Goal: Information Seeking & Learning: Learn about a topic

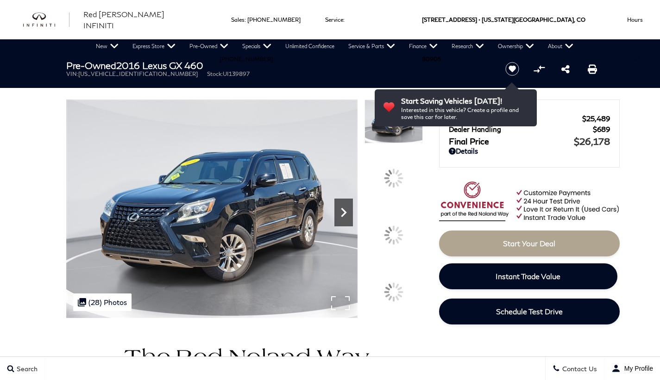
click at [343, 212] on icon "Next" at bounding box center [343, 212] width 19 height 19
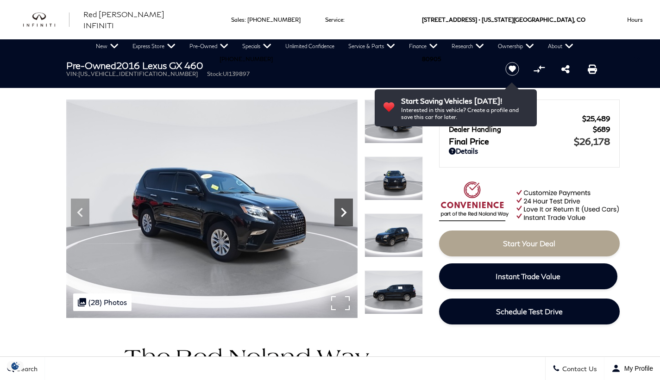
click at [343, 212] on icon "Next" at bounding box center [343, 212] width 19 height 19
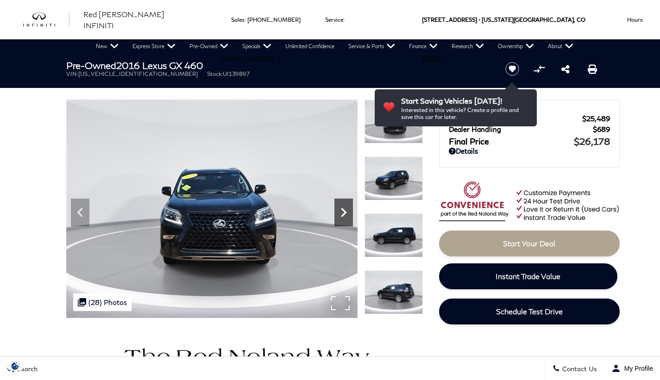
click at [343, 212] on icon "Next" at bounding box center [343, 212] width 19 height 19
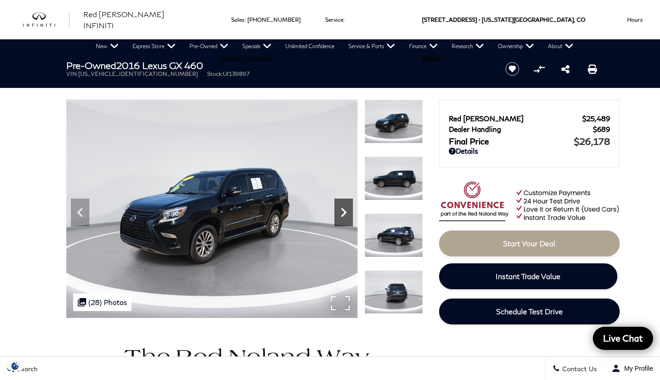
click at [343, 212] on icon "Next" at bounding box center [343, 212] width 19 height 19
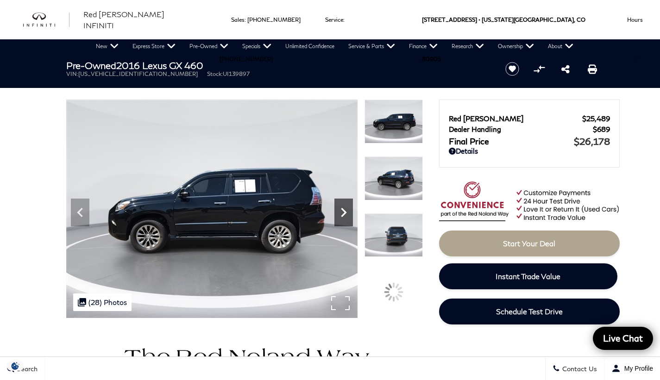
click at [343, 212] on icon "Next" at bounding box center [343, 212] width 19 height 19
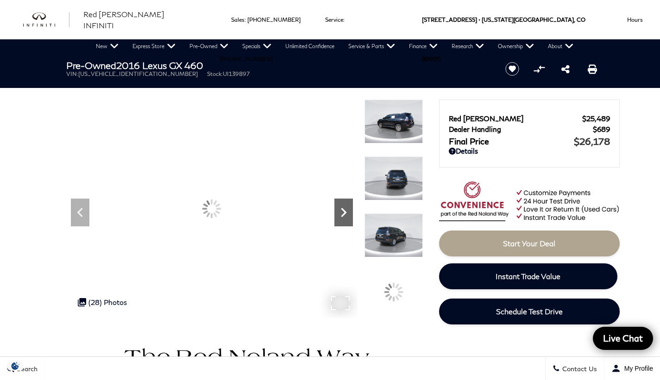
click at [343, 212] on icon "Next" at bounding box center [344, 212] width 6 height 9
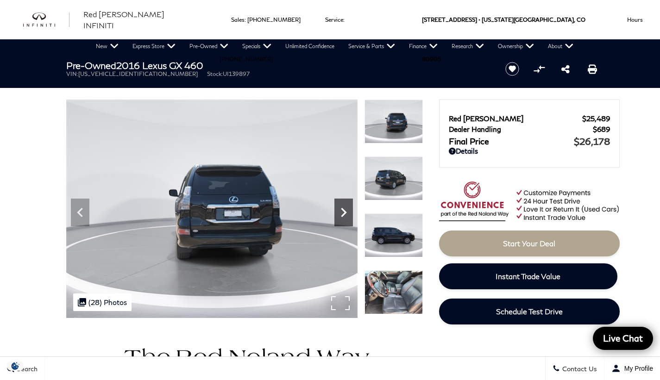
click at [343, 212] on icon "Next" at bounding box center [344, 212] width 6 height 9
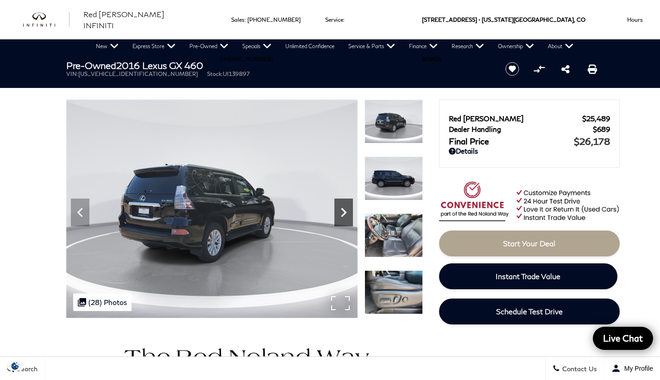
click at [343, 212] on icon "Next" at bounding box center [344, 212] width 6 height 9
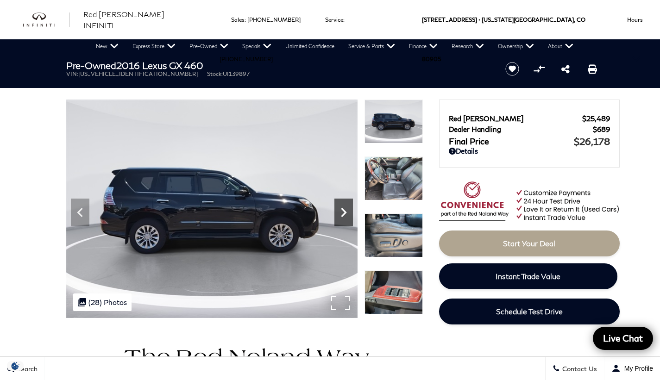
click at [343, 212] on icon "Next" at bounding box center [344, 212] width 6 height 9
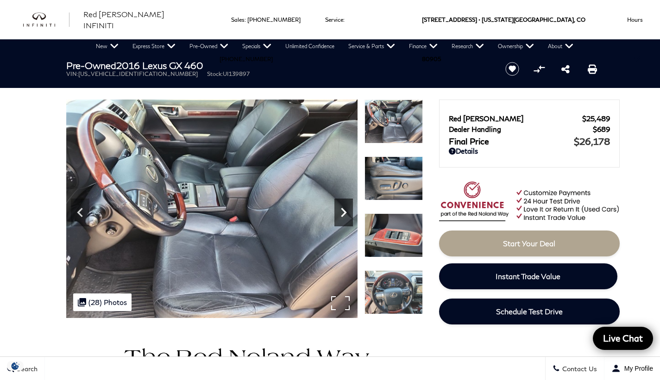
click at [343, 212] on icon "Next" at bounding box center [344, 212] width 6 height 9
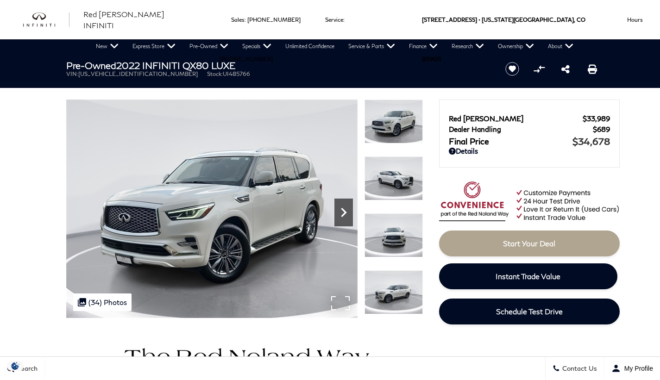
click at [345, 213] on icon "Next" at bounding box center [344, 212] width 6 height 9
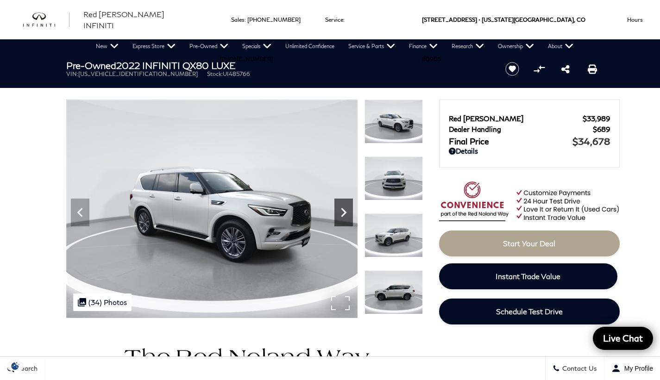
click at [345, 213] on icon "Next" at bounding box center [344, 212] width 6 height 9
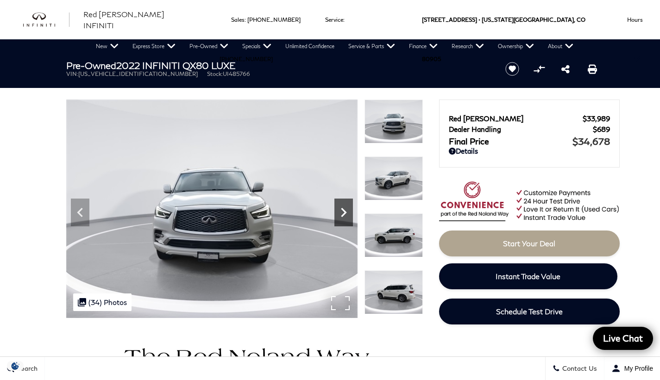
click at [345, 213] on icon "Next" at bounding box center [344, 212] width 6 height 9
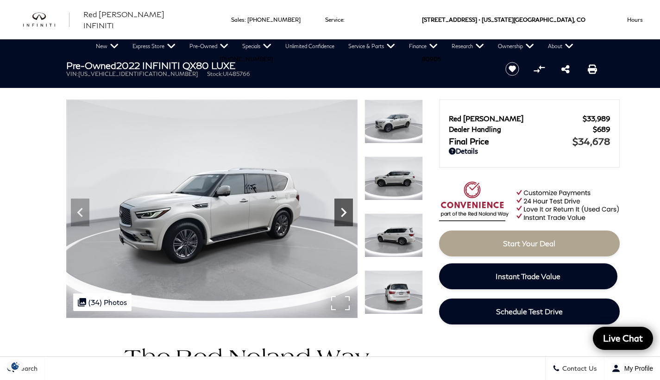
click at [345, 213] on icon "Next" at bounding box center [344, 212] width 6 height 9
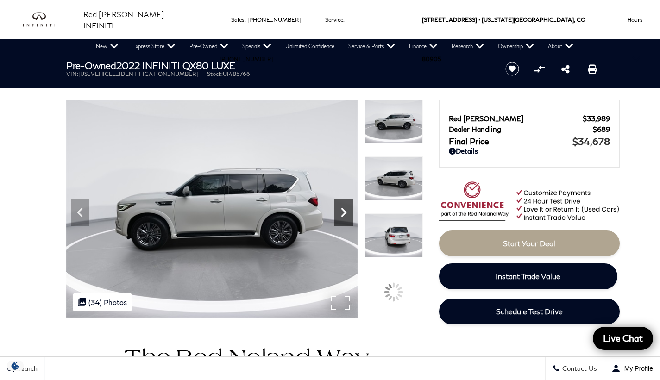
click at [345, 213] on icon "Next" at bounding box center [344, 212] width 6 height 9
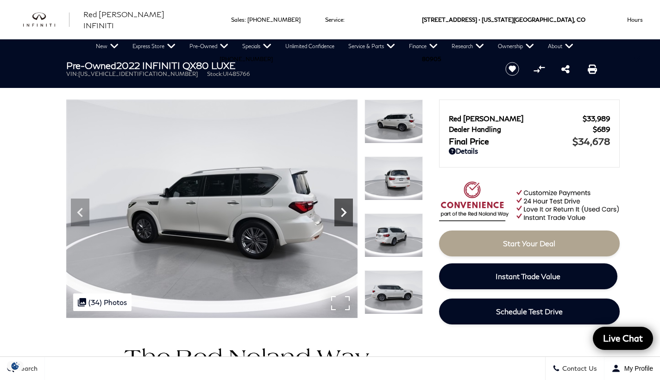
click at [345, 213] on icon "Next" at bounding box center [344, 212] width 6 height 9
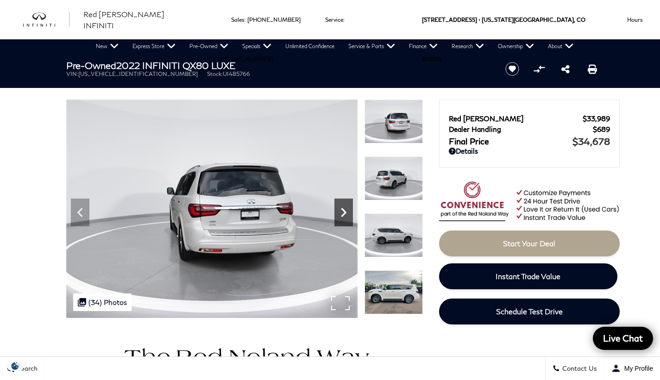
click at [345, 213] on icon "Next" at bounding box center [344, 212] width 6 height 9
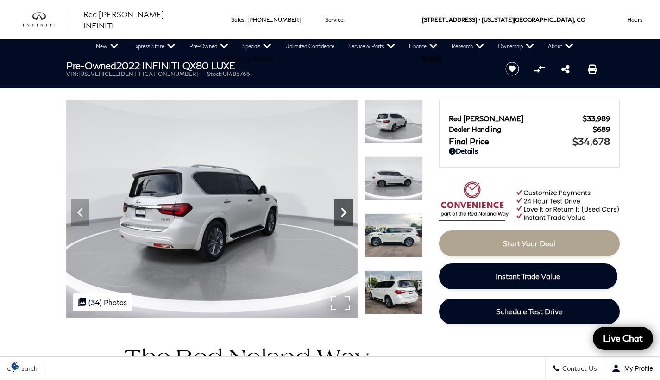
click at [345, 213] on icon "Next" at bounding box center [344, 212] width 6 height 9
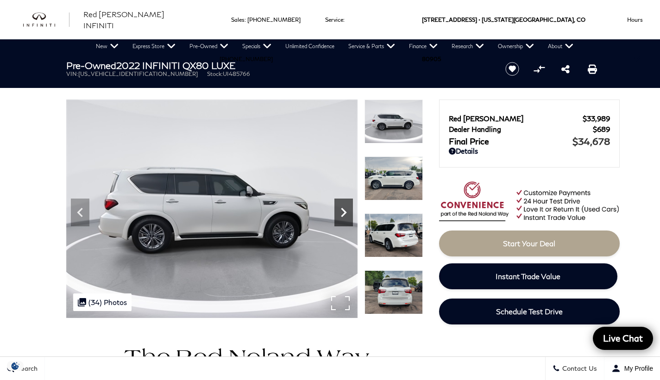
click at [345, 213] on icon "Next" at bounding box center [344, 212] width 6 height 9
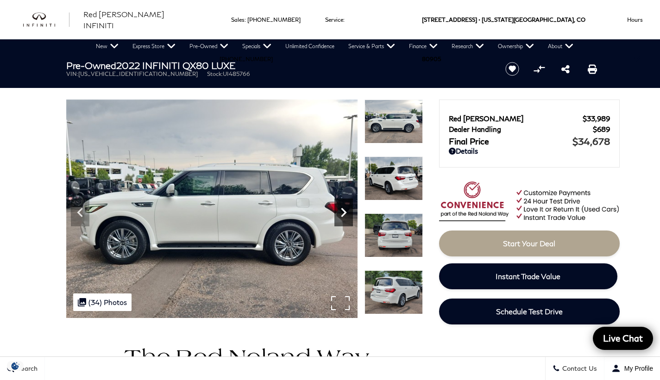
click at [345, 213] on icon "Next" at bounding box center [344, 212] width 6 height 9
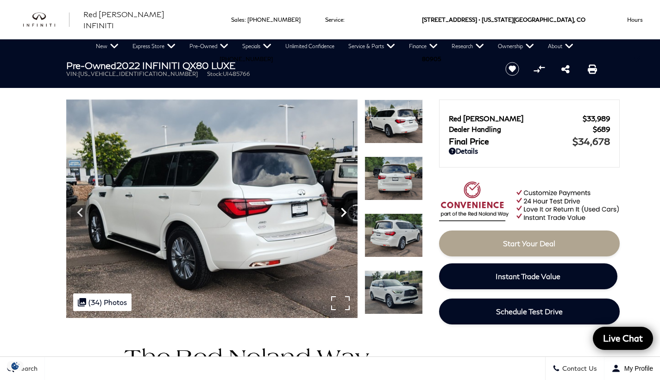
click at [345, 213] on icon "Next" at bounding box center [344, 212] width 6 height 9
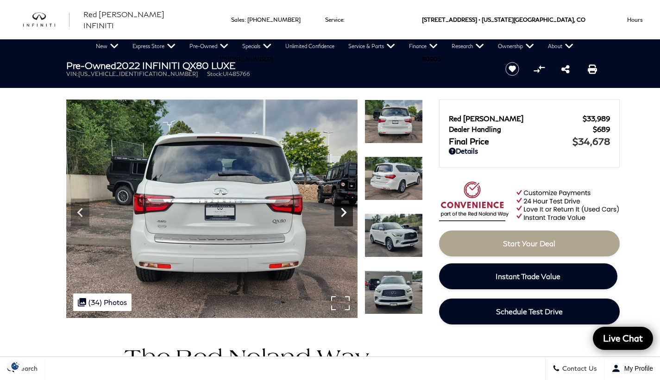
click at [345, 213] on icon "Next" at bounding box center [344, 212] width 6 height 9
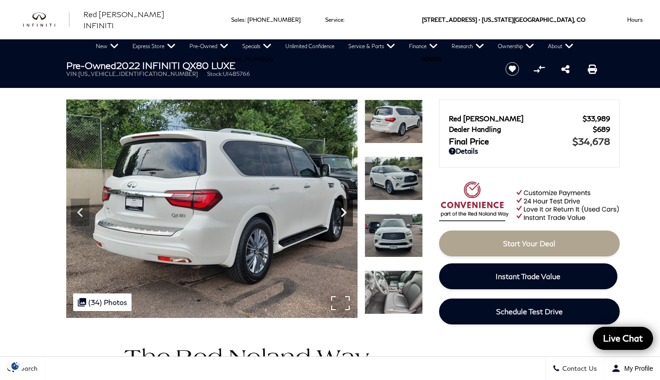
click at [345, 213] on icon "Next" at bounding box center [344, 212] width 6 height 9
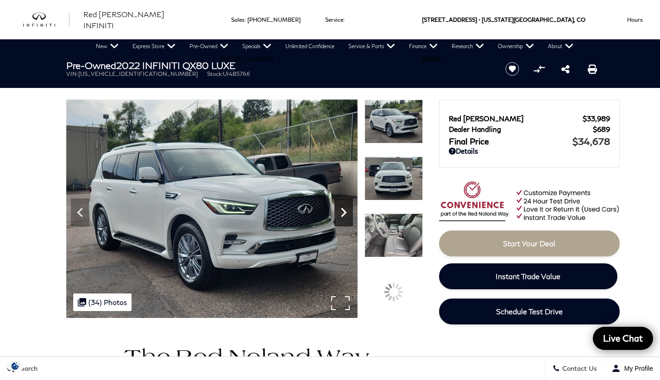
click at [345, 213] on icon "Next" at bounding box center [344, 212] width 6 height 9
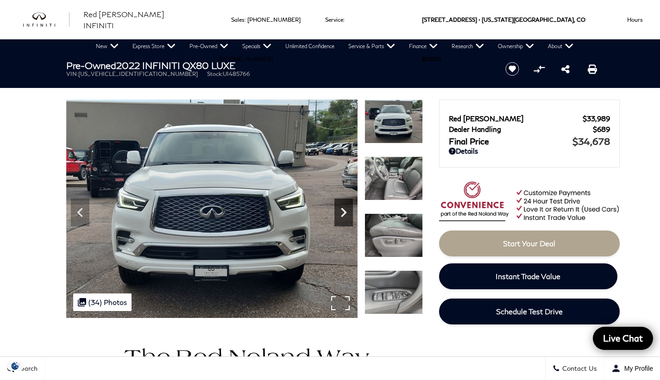
click at [345, 213] on icon "Next" at bounding box center [344, 212] width 6 height 9
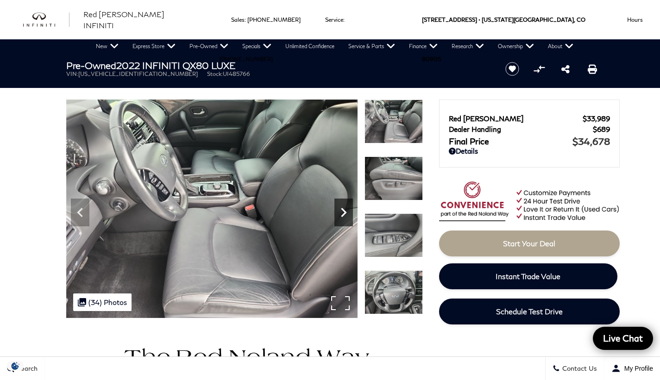
click at [345, 213] on icon "Next" at bounding box center [344, 212] width 6 height 9
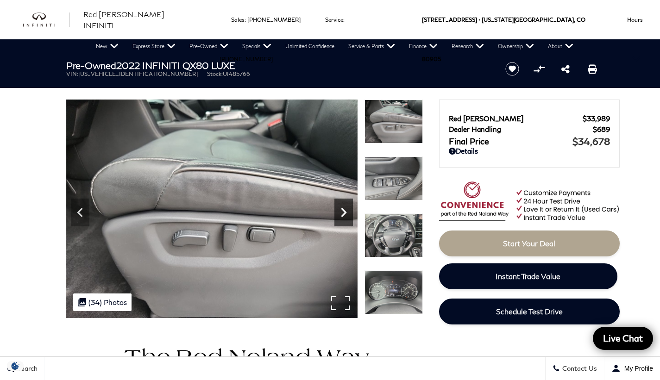
click at [345, 213] on icon "Next" at bounding box center [344, 212] width 6 height 9
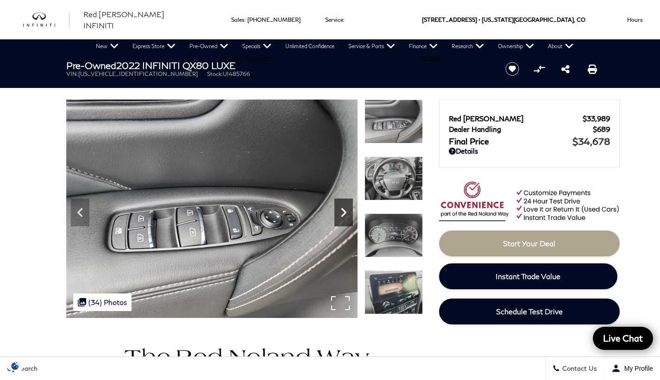
click at [345, 213] on icon "Next" at bounding box center [344, 212] width 6 height 9
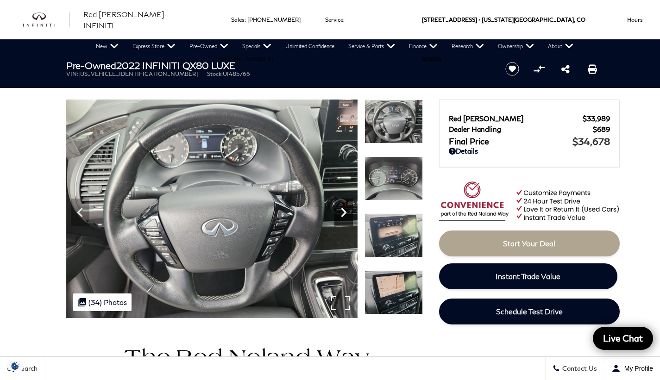
click at [345, 213] on icon "Next" at bounding box center [344, 212] width 6 height 9
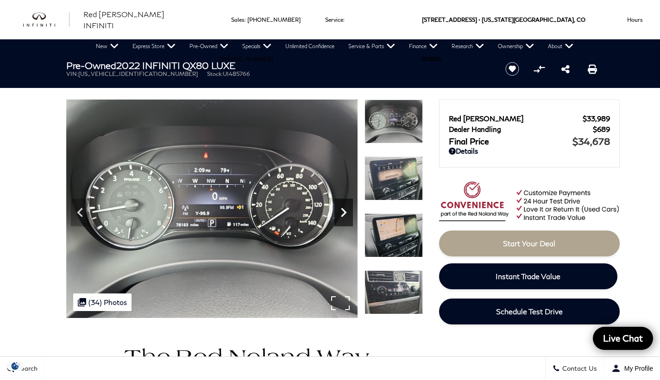
click at [345, 213] on icon "Next" at bounding box center [344, 212] width 6 height 9
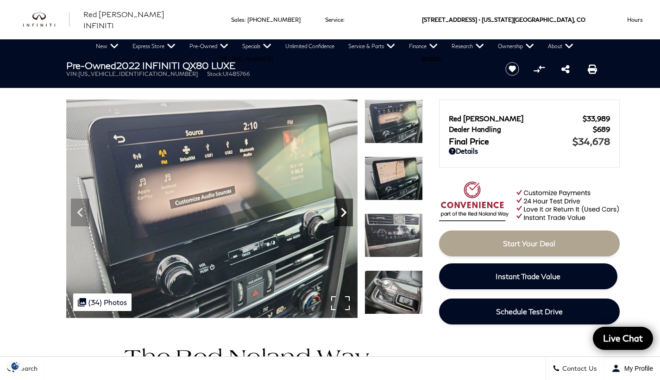
click at [345, 213] on icon "Next" at bounding box center [344, 212] width 6 height 9
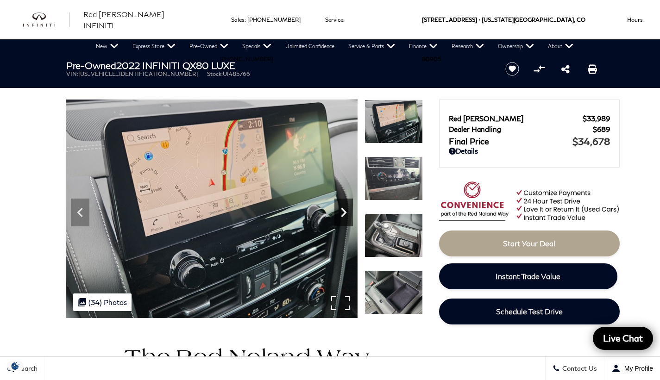
click at [345, 213] on icon "Next" at bounding box center [344, 212] width 6 height 9
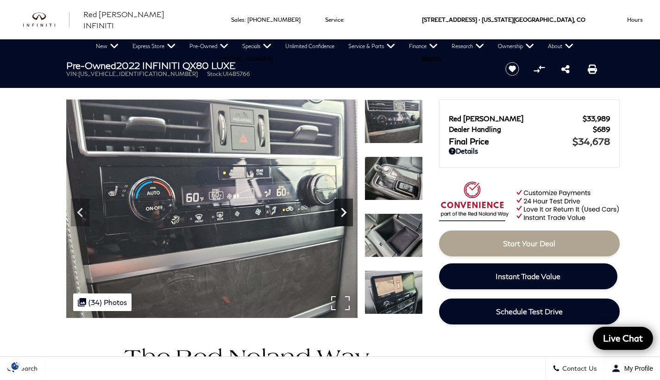
click at [345, 213] on icon "Next" at bounding box center [344, 212] width 6 height 9
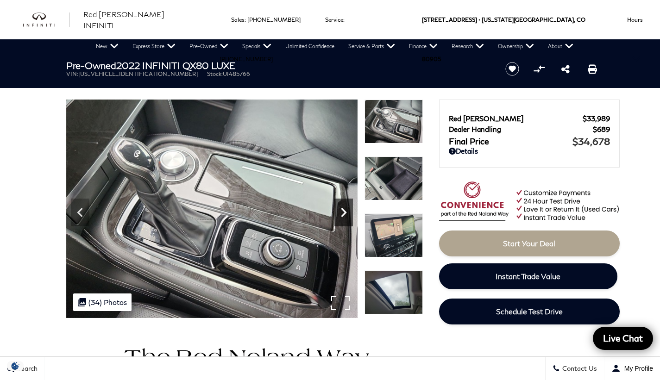
click at [345, 213] on icon "Next" at bounding box center [344, 212] width 6 height 9
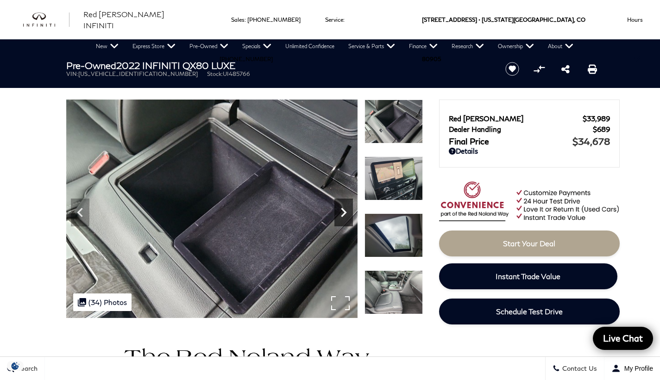
click at [345, 213] on icon "Next" at bounding box center [344, 212] width 6 height 9
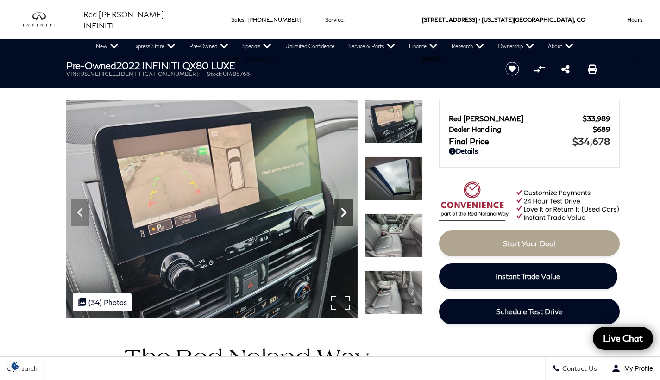
click at [345, 213] on icon "Next" at bounding box center [344, 212] width 6 height 9
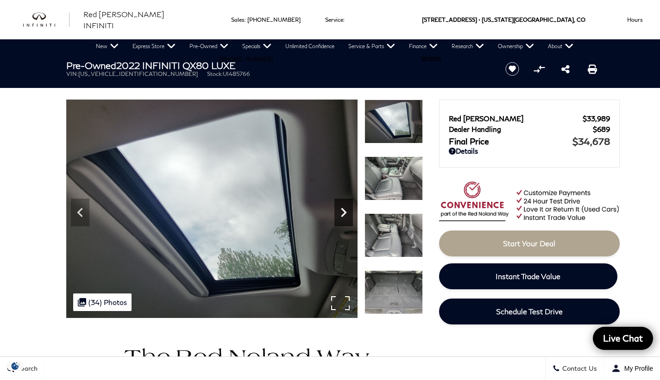
click at [345, 213] on icon "Next" at bounding box center [344, 212] width 6 height 9
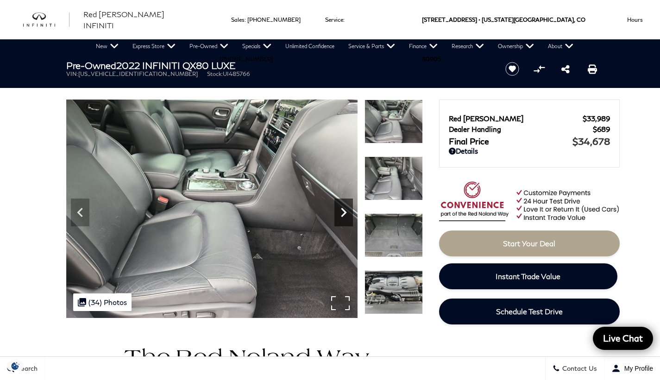
click at [345, 213] on icon "Next" at bounding box center [344, 212] width 6 height 9
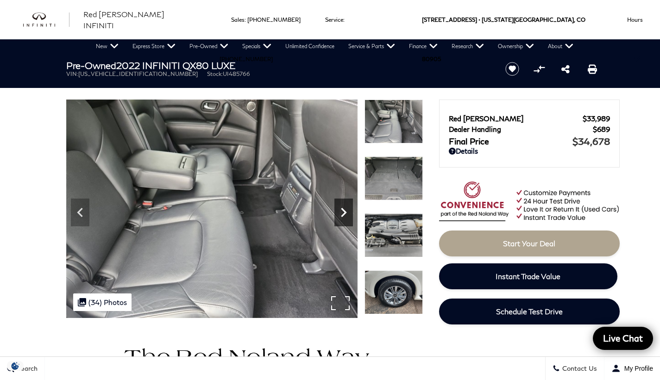
click at [345, 213] on icon "Next" at bounding box center [344, 212] width 6 height 9
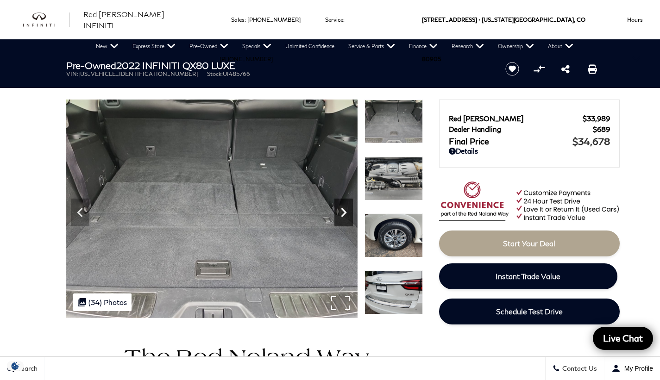
click at [345, 213] on icon "Next" at bounding box center [344, 212] width 6 height 9
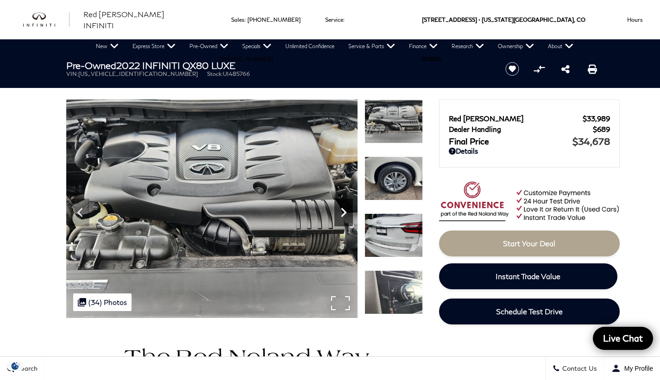
click at [345, 213] on icon "Next" at bounding box center [344, 212] width 6 height 9
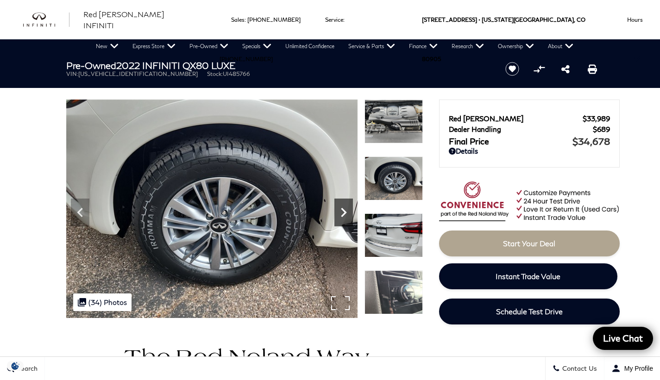
click at [345, 213] on icon "Next" at bounding box center [344, 212] width 6 height 9
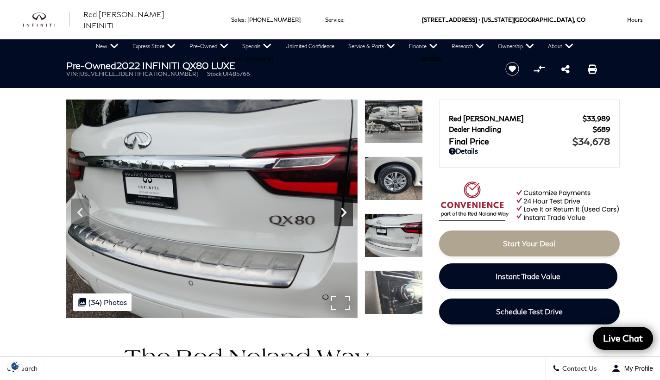
click at [345, 213] on icon "Next" at bounding box center [344, 212] width 6 height 9
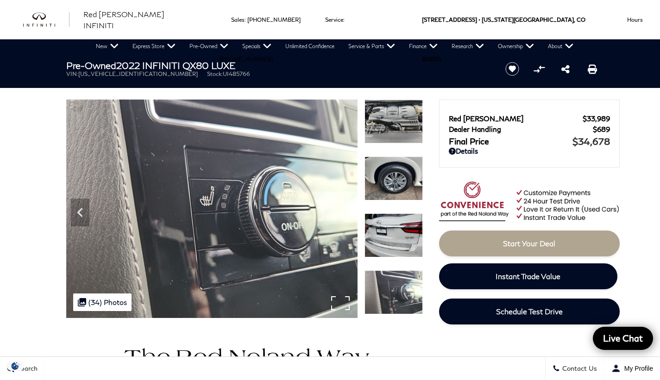
click at [345, 213] on img at bounding box center [211, 209] width 291 height 219
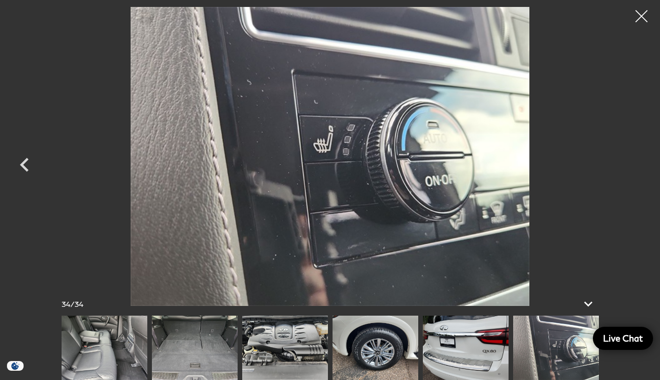
click at [642, 13] on div at bounding box center [642, 16] width 25 height 25
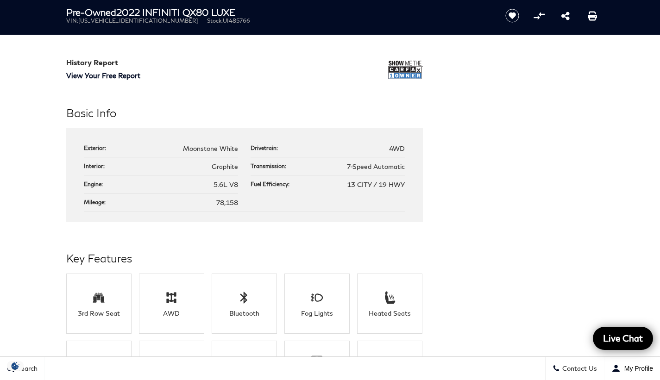
scroll to position [349, 0]
